Goal: Entertainment & Leisure: Consume media (video, audio)

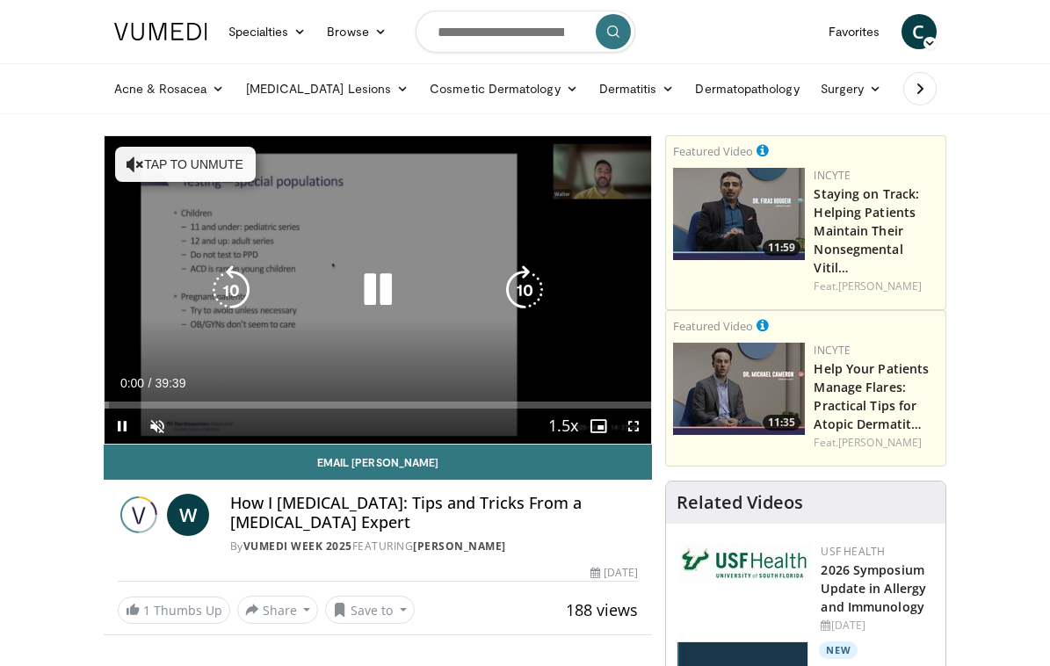
click at [383, 285] on icon "Video Player" at bounding box center [377, 289] width 49 height 49
